Goal: Information Seeking & Learning: Learn about a topic

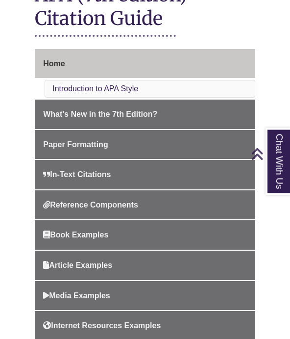
scroll to position [252, 0]
click at [198, 190] on link "Reference Components" at bounding box center [145, 204] width 221 height 29
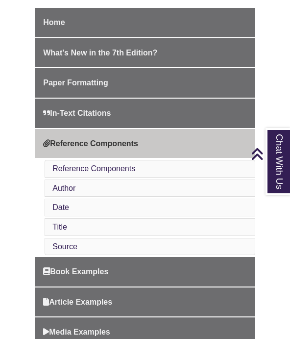
scroll to position [263, 0]
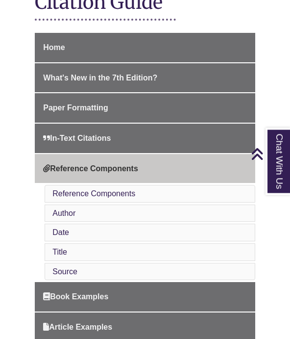
click at [216, 196] on li "Reference Components" at bounding box center [150, 194] width 211 height 18
click at [114, 194] on link "Reference Components" at bounding box center [93, 194] width 83 height 8
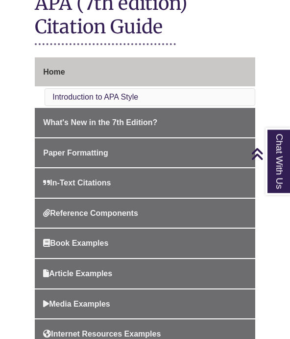
scroll to position [243, 0]
click at [120, 206] on link "Reference Components" at bounding box center [145, 213] width 221 height 29
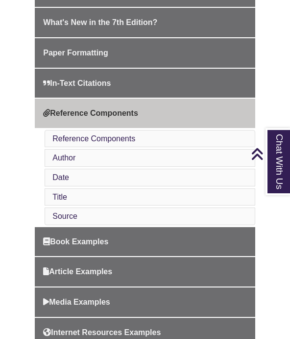
scroll to position [322, 0]
click at [181, 150] on li "Author" at bounding box center [150, 159] width 211 height 18
click at [70, 158] on link "Author" at bounding box center [63, 158] width 23 height 8
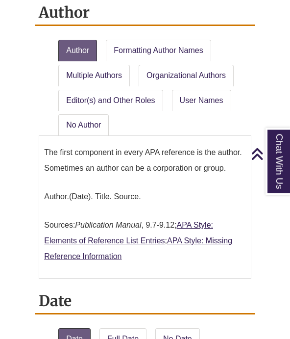
scroll to position [1047, 0]
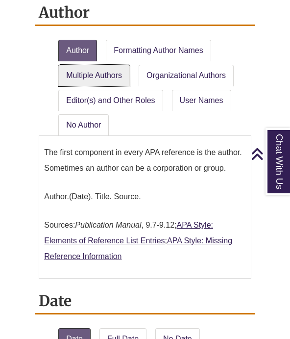
click at [115, 68] on link "Multiple Authors" at bounding box center [94, 76] width 72 height 22
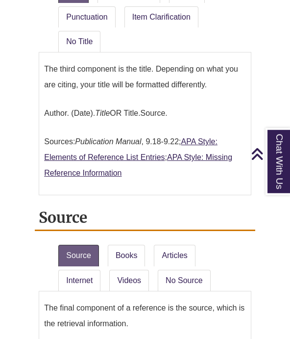
scroll to position [2391, 0]
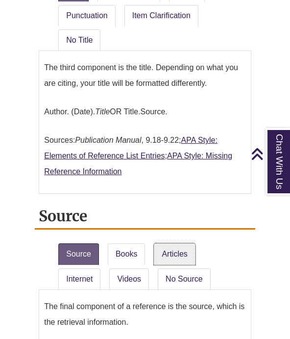
click at [182, 243] on link "Articles" at bounding box center [174, 254] width 41 height 22
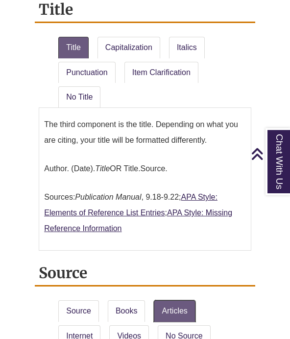
scroll to position [2334, 0]
click at [286, 188] on link "Chat With Us" at bounding box center [278, 161] width 25 height 67
